Goal: Task Accomplishment & Management: Complete application form

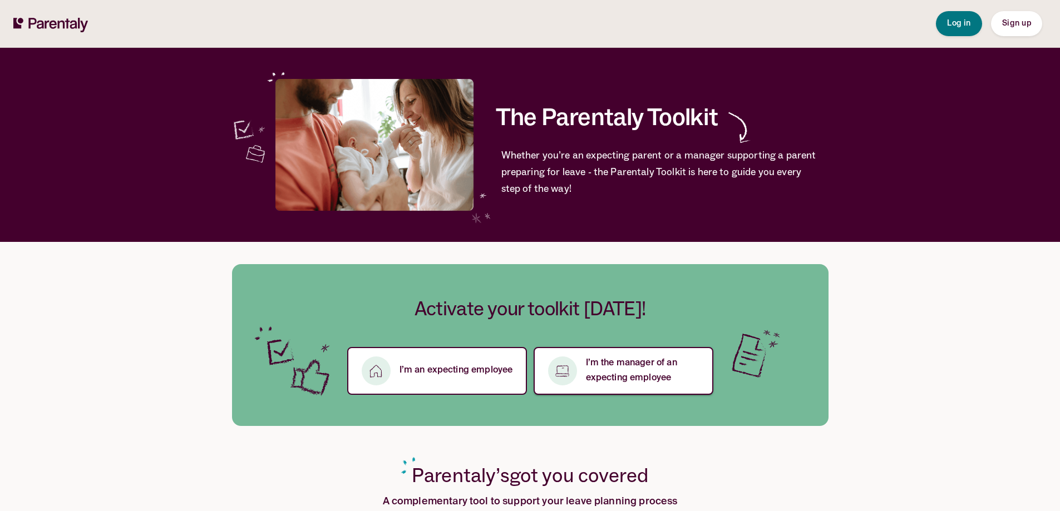
click at [644, 370] on p "I’m the manager of an expecting employee" at bounding box center [643, 371] width 114 height 30
